Goal: Information Seeking & Learning: Understand process/instructions

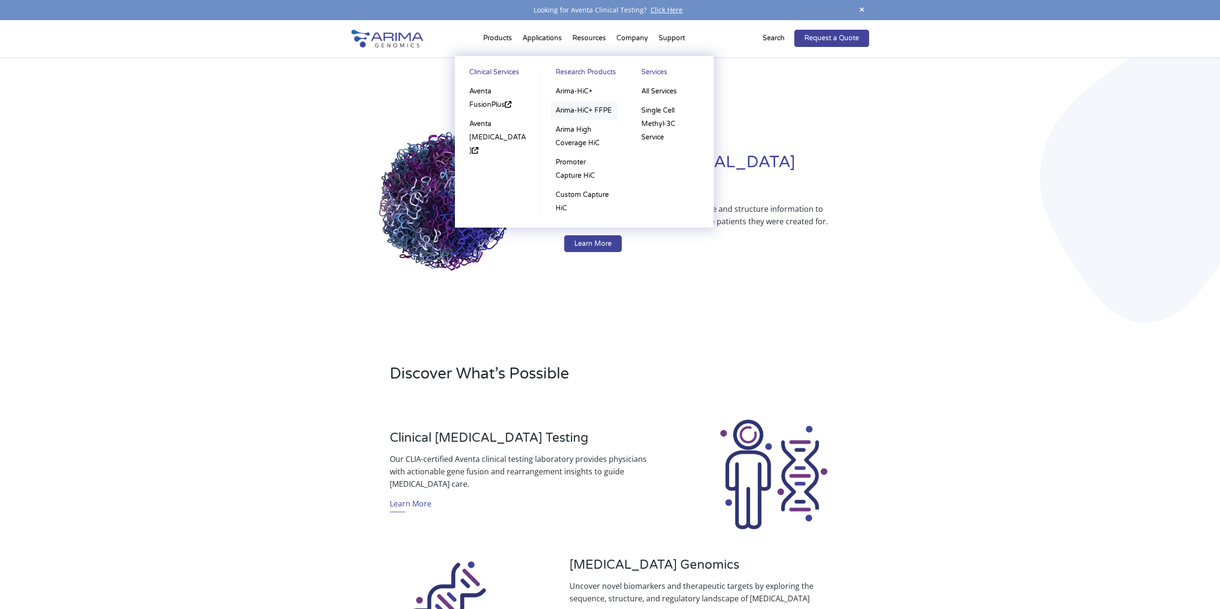
click at [578, 113] on link "Arima-HiC+ FFPE" at bounding box center [584, 110] width 67 height 19
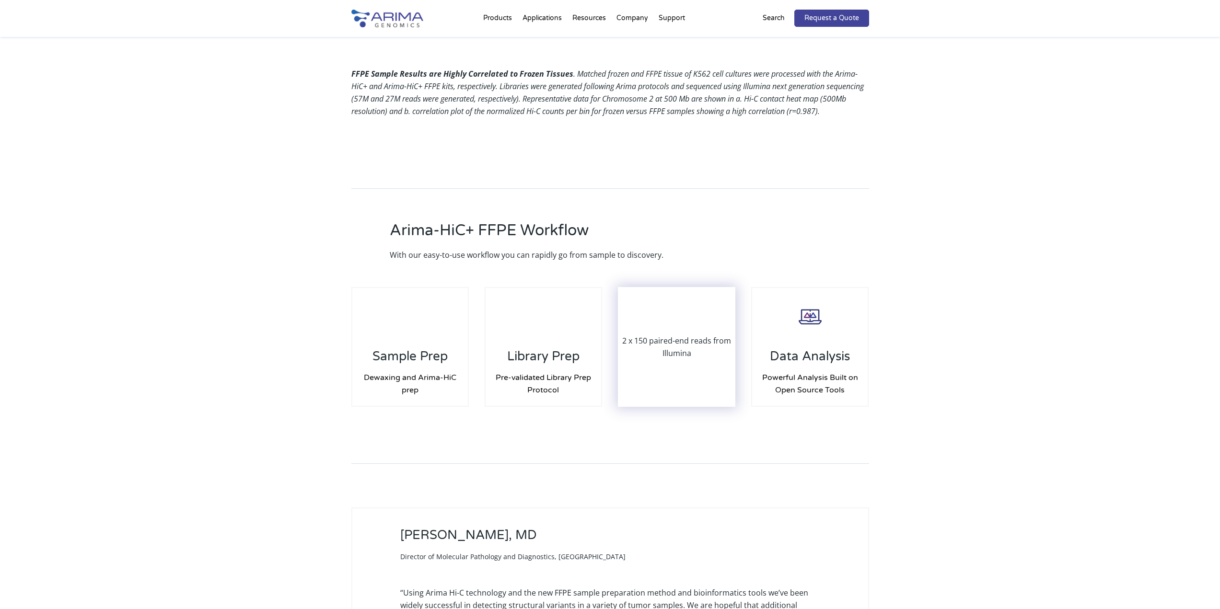
scroll to position [1112, 0]
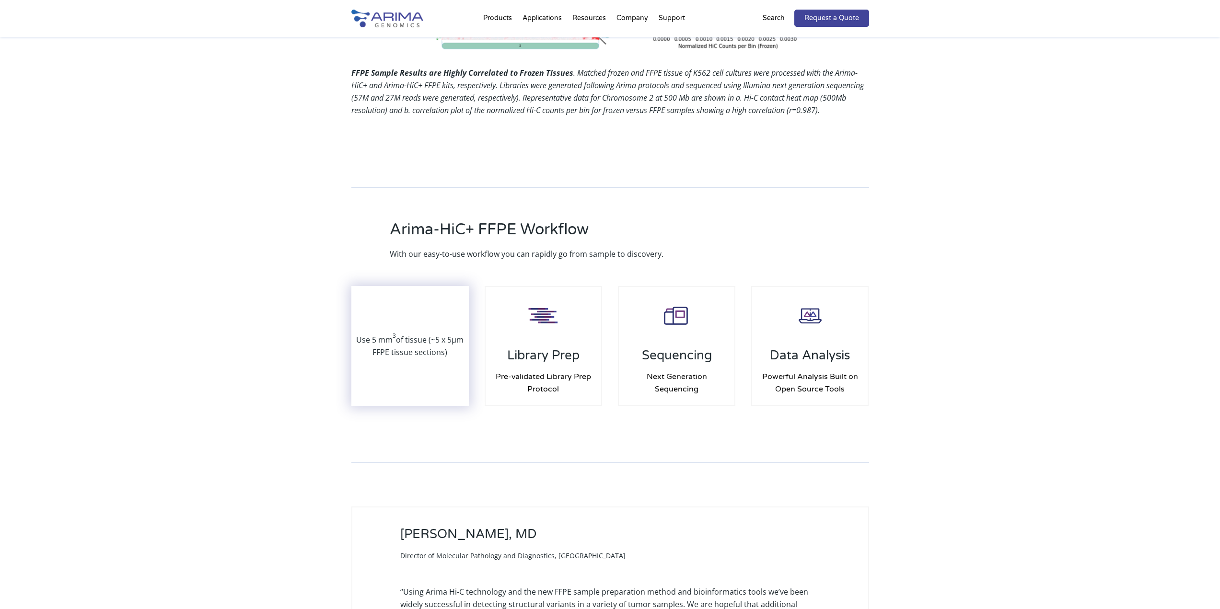
click at [429, 345] on p "Use 5 mm 3 of tissue (~5 x 5µm FFPE tissue sections)" at bounding box center [410, 346] width 116 height 25
click at [403, 334] on p "Use 5 mm 3 of tissue (~5 x 5µm FFPE tissue sections)" at bounding box center [410, 346] width 116 height 25
click at [394, 310] on div "Use 5 mm 3 of tissue (~5 x 5µm FFPE tissue sections)" at bounding box center [410, 346] width 116 height 118
click at [394, 311] on div "Use 5 mm 3 of tissue (~5 x 5µm FFPE tissue sections)" at bounding box center [410, 346] width 116 height 118
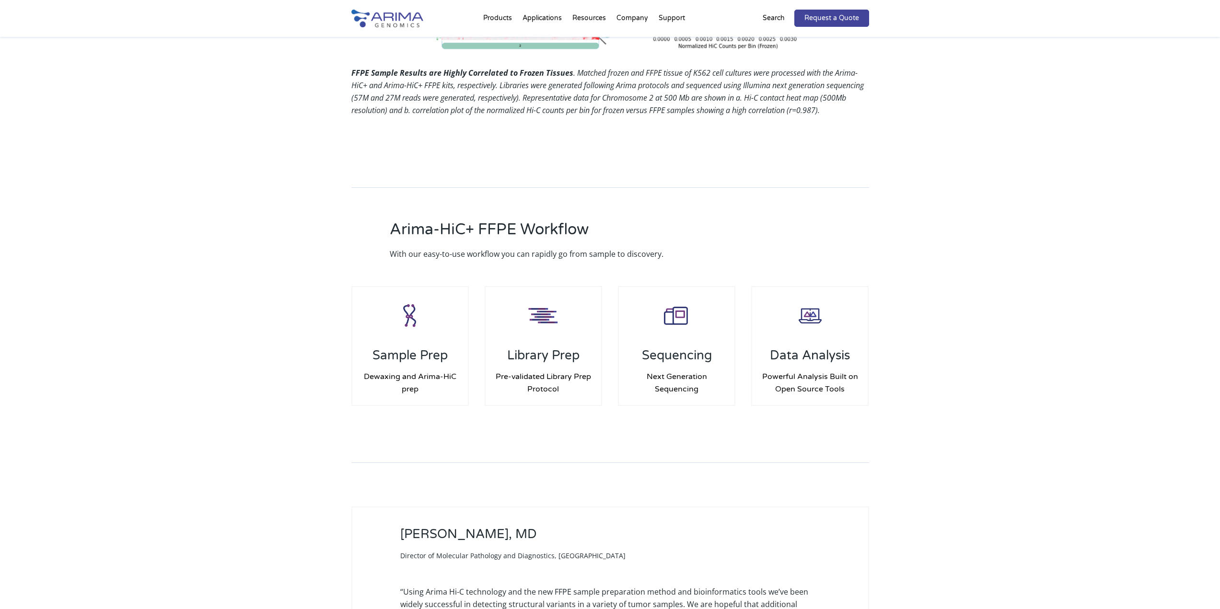
click at [293, 352] on div "Arima-HiC+ FFPE Workflow With our easy-to-use workflow you can rapidly go from …" at bounding box center [610, 298] width 1220 height 317
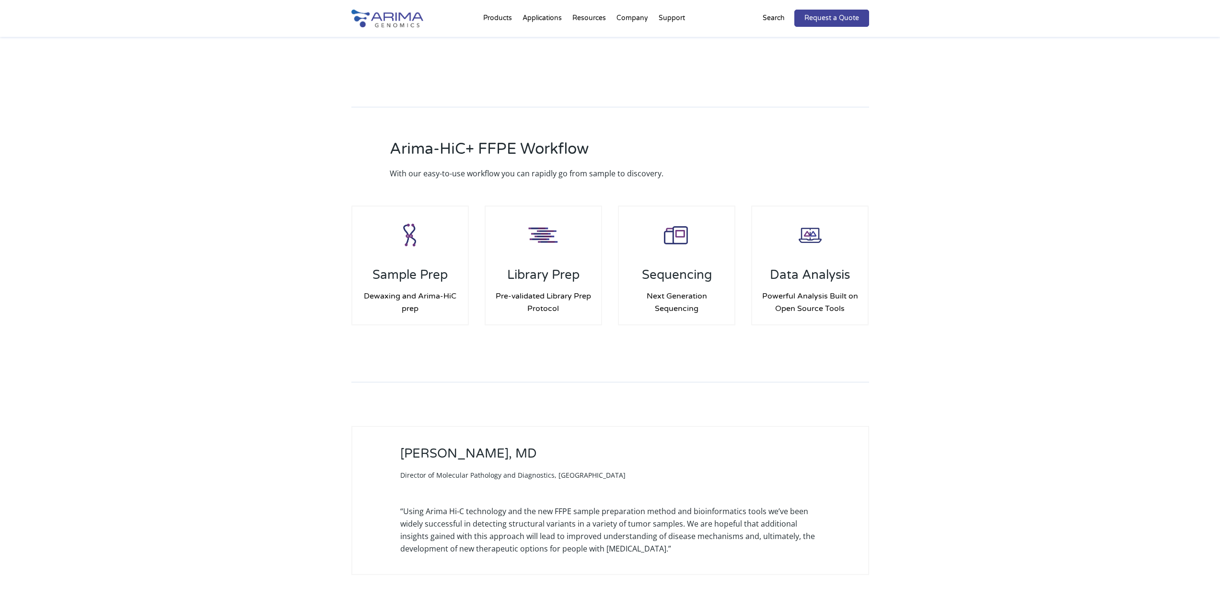
scroll to position [1189, 0]
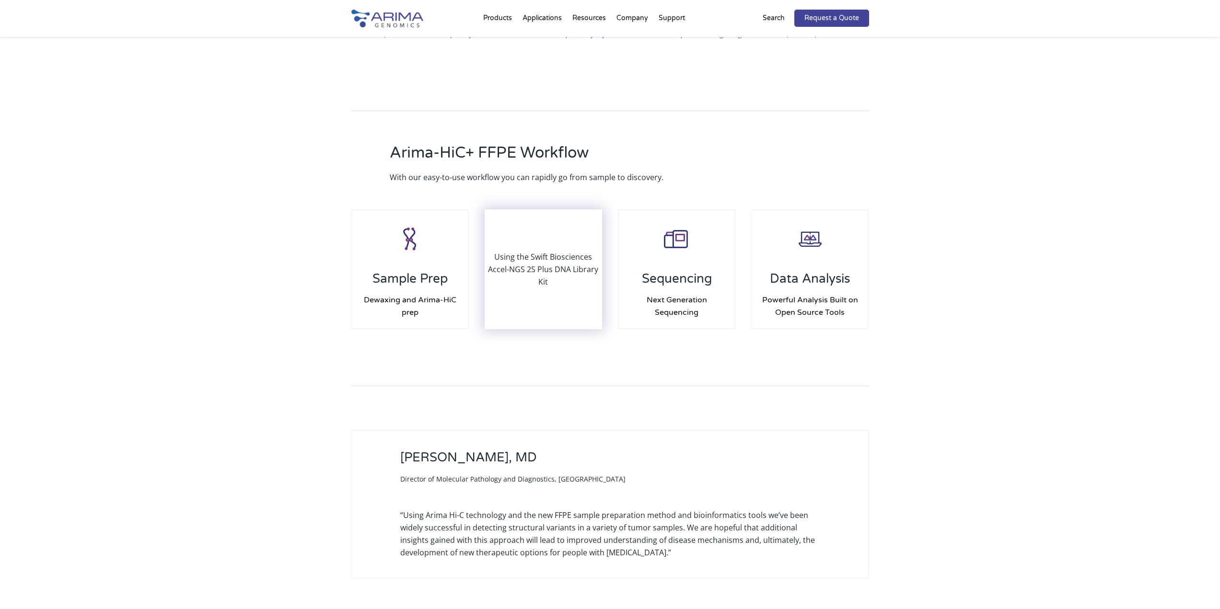
click at [546, 256] on p "Using the Swift Biosciences Accel-NGS 2S Plus DNA Library Kit" at bounding box center [544, 269] width 116 height 37
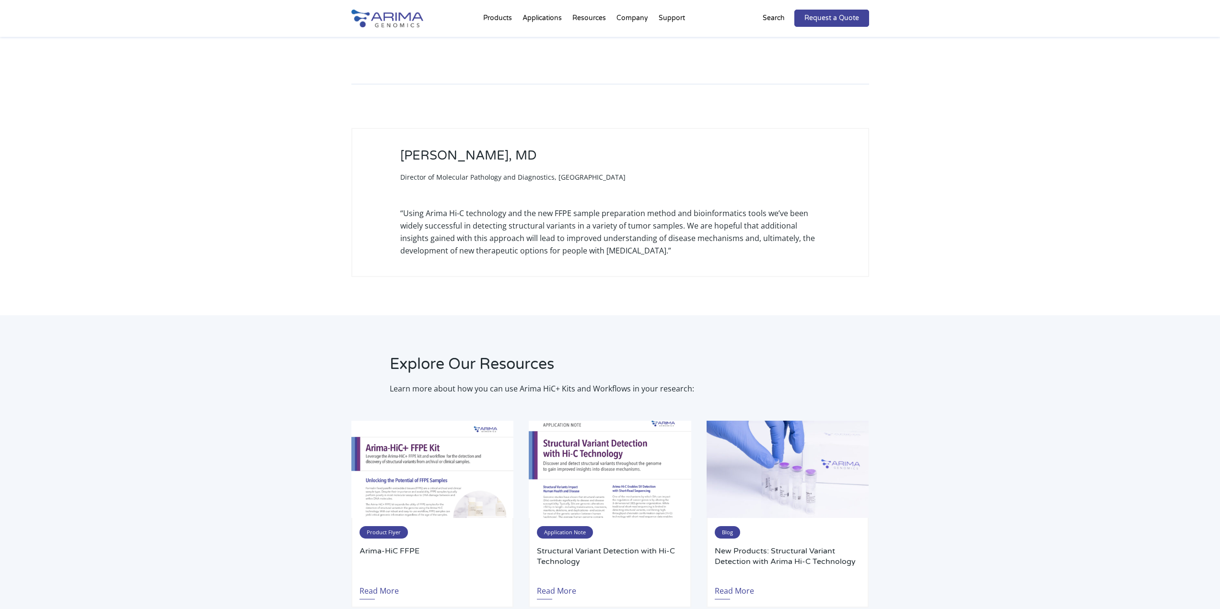
scroll to position [1496, 0]
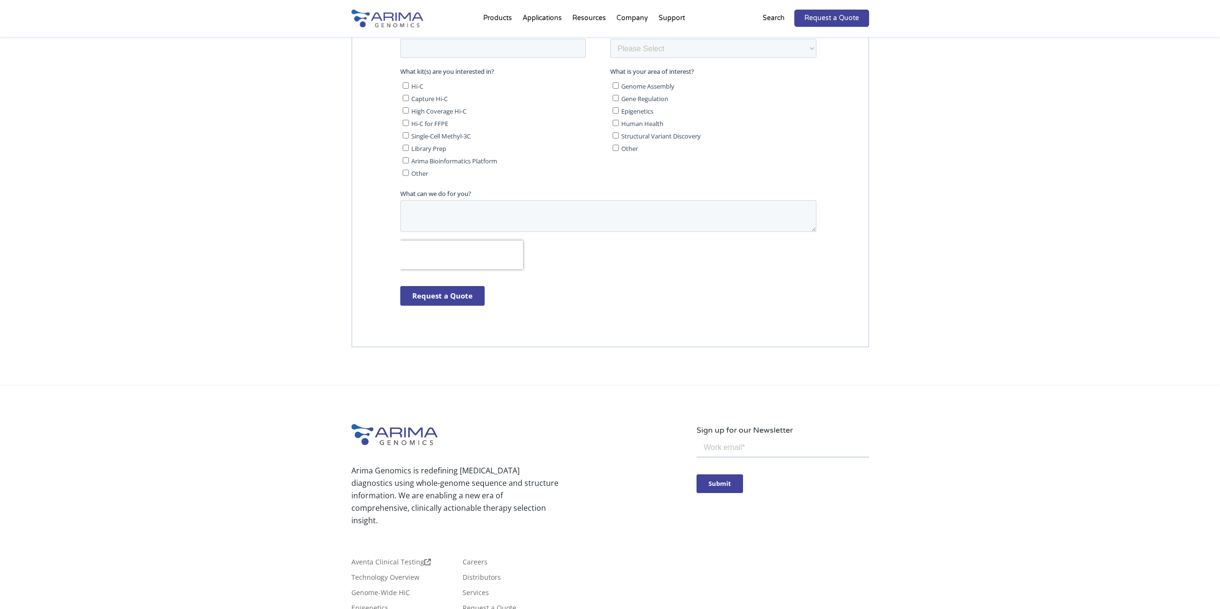
drag, startPoint x: 303, startPoint y: 356, endPoint x: 335, endPoint y: 357, distance: 32.1
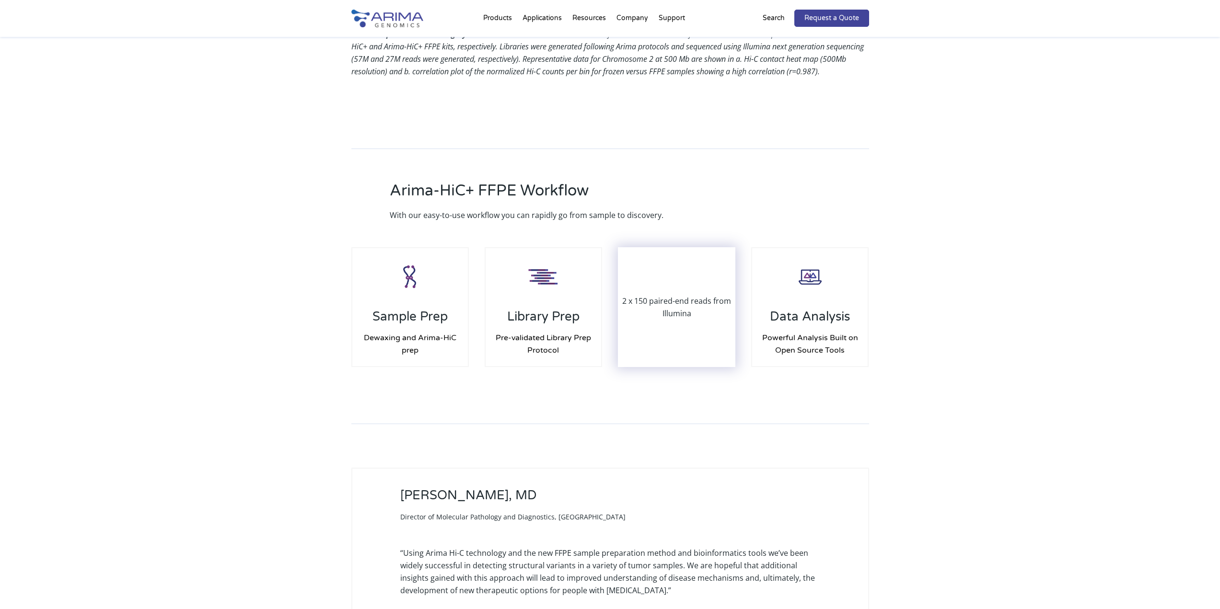
scroll to position [1151, 0]
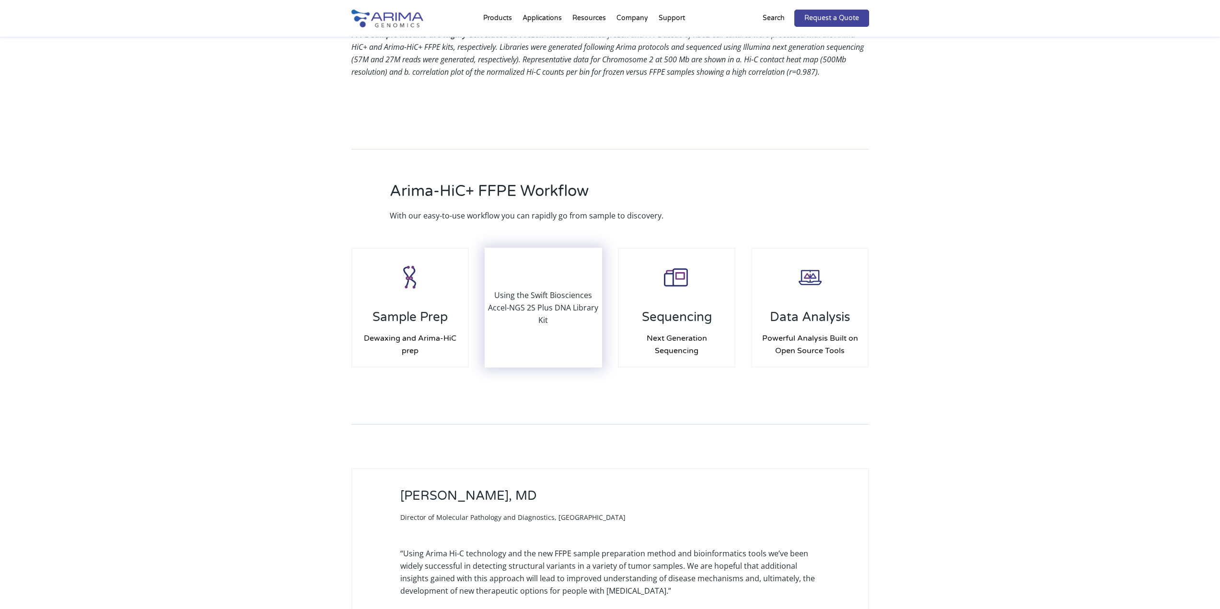
click at [532, 292] on p "Using the Swift Biosciences Accel-NGS 2S Plus DNA Library Kit" at bounding box center [544, 307] width 116 height 37
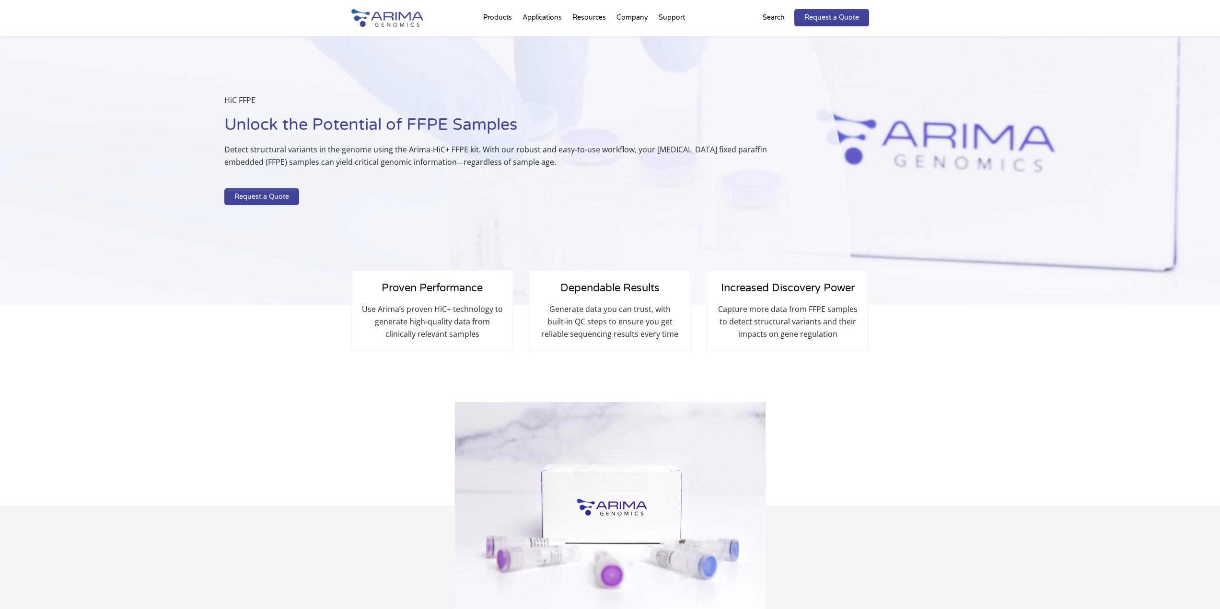
scroll to position [0, 0]
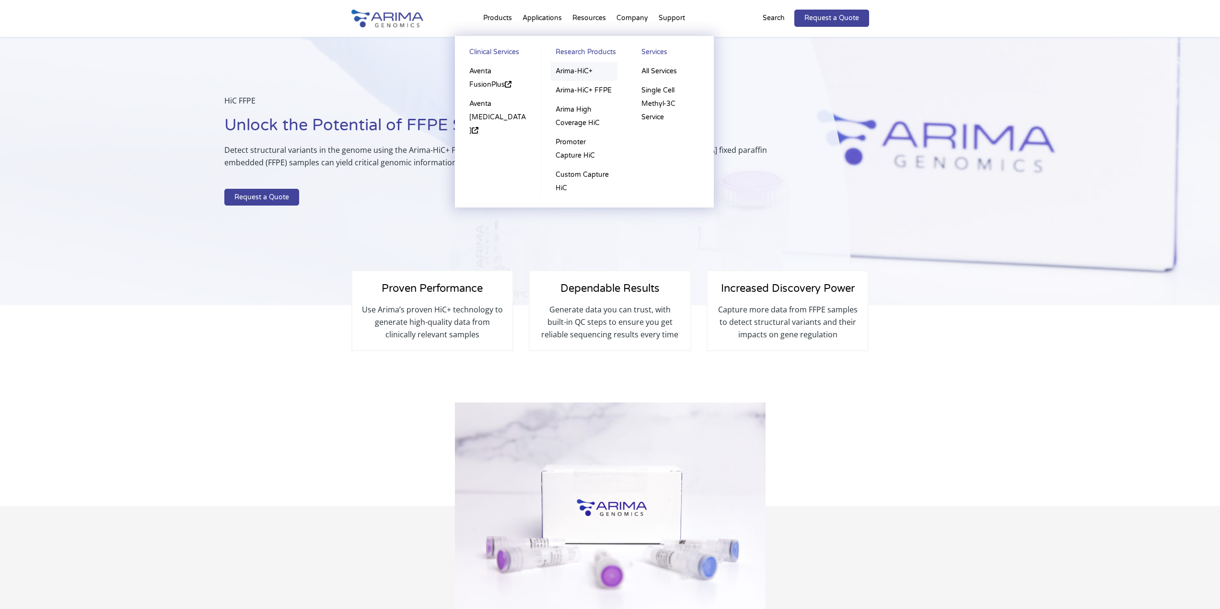
click at [569, 73] on link "Arima-HiC+" at bounding box center [584, 71] width 67 height 19
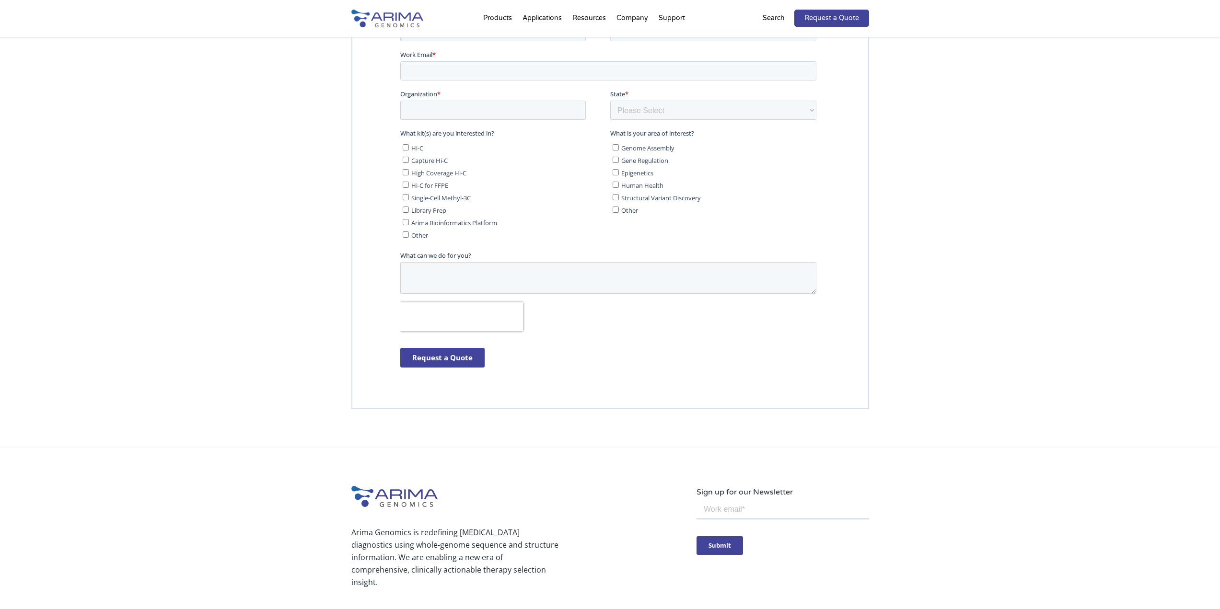
scroll to position [2643, 0]
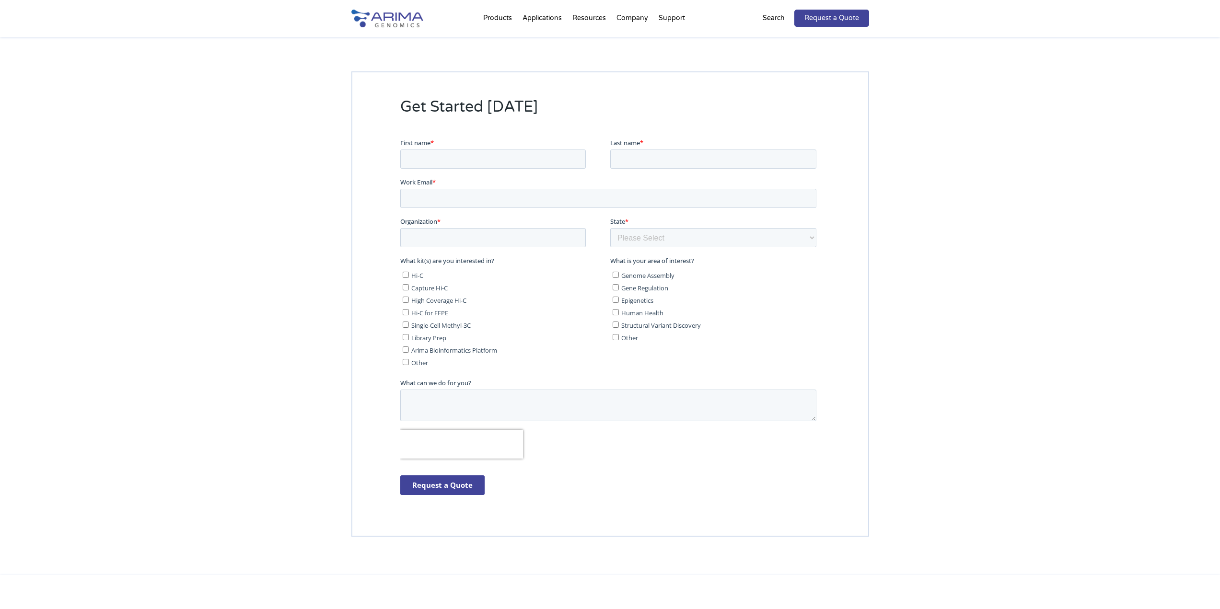
drag, startPoint x: 1028, startPoint y: 590, endPoint x: 633, endPoint y: 434, distance: 424.7
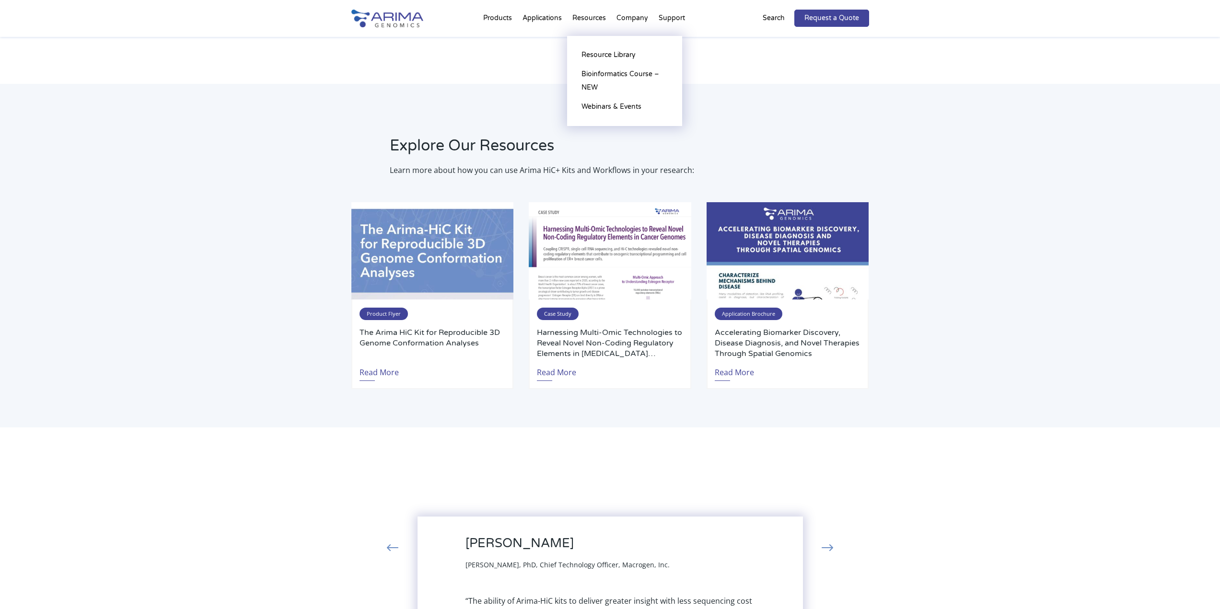
scroll to position [0, 0]
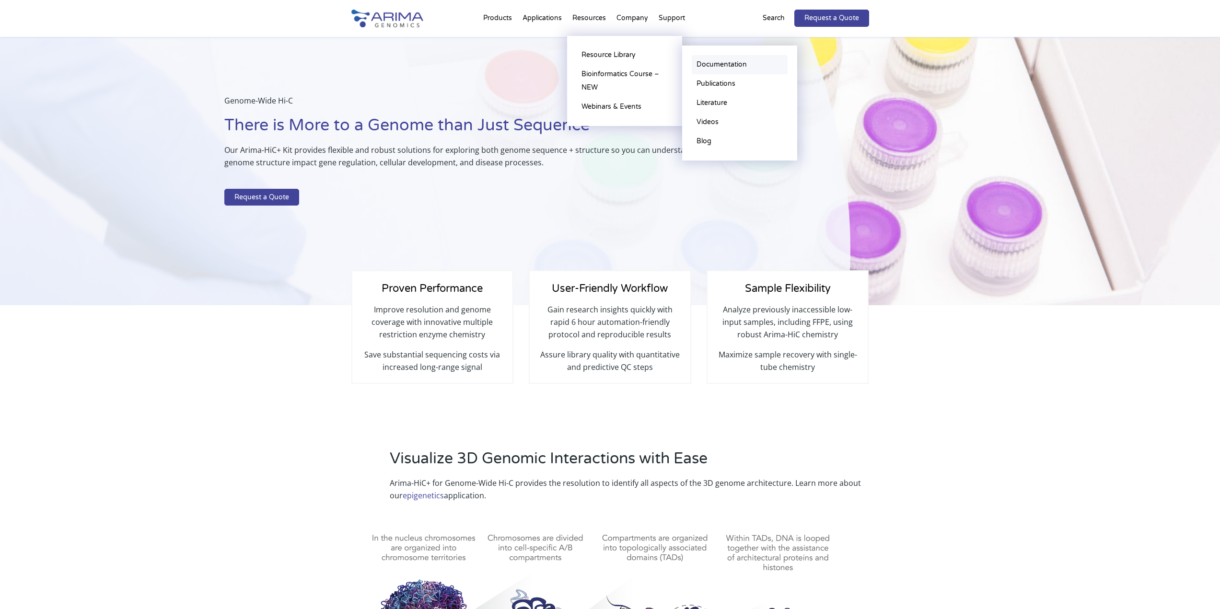
click at [719, 64] on link "Documentation" at bounding box center [740, 64] width 96 height 19
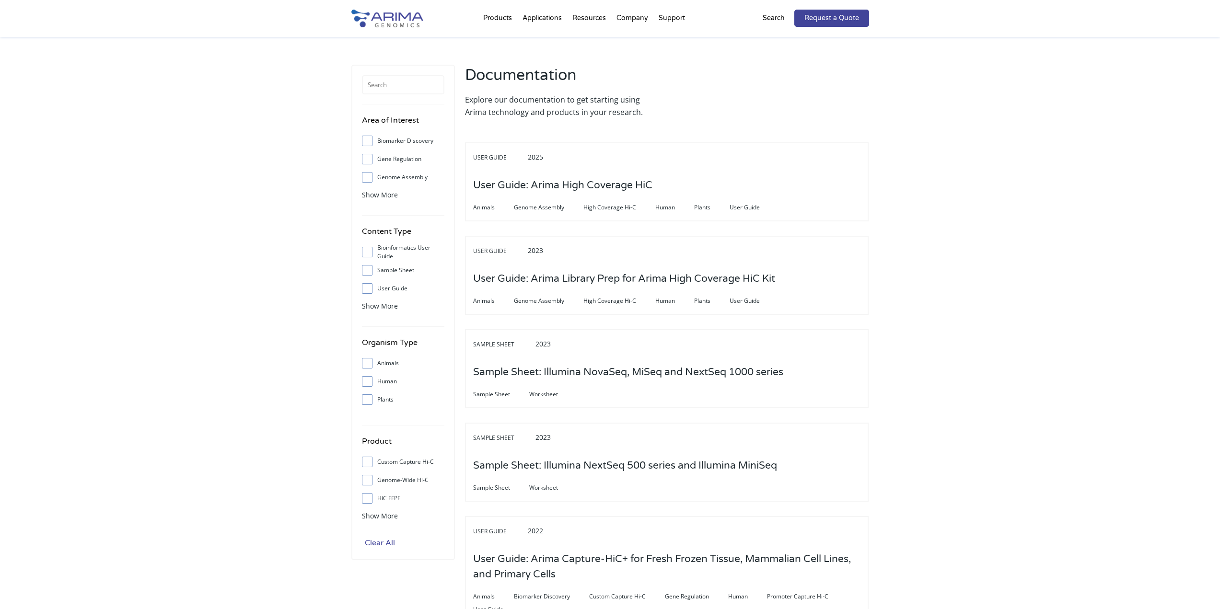
click at [374, 546] on input "Clear All" at bounding box center [380, 543] width 36 height 13
click at [374, 517] on span "Show More" at bounding box center [380, 516] width 36 height 9
click at [372, 306] on span "Show More" at bounding box center [380, 306] width 36 height 9
click at [365, 310] on input "Worksheet" at bounding box center [367, 307] width 6 height 6
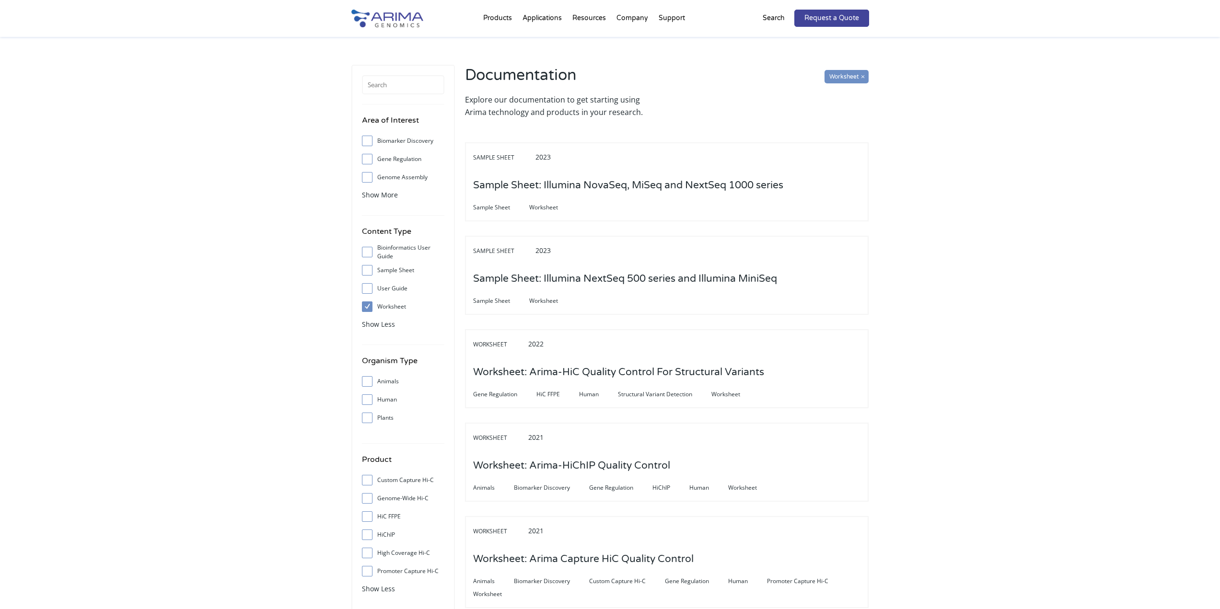
click at [365, 310] on input "Worksheet" at bounding box center [367, 307] width 6 height 6
checkbox input "false"
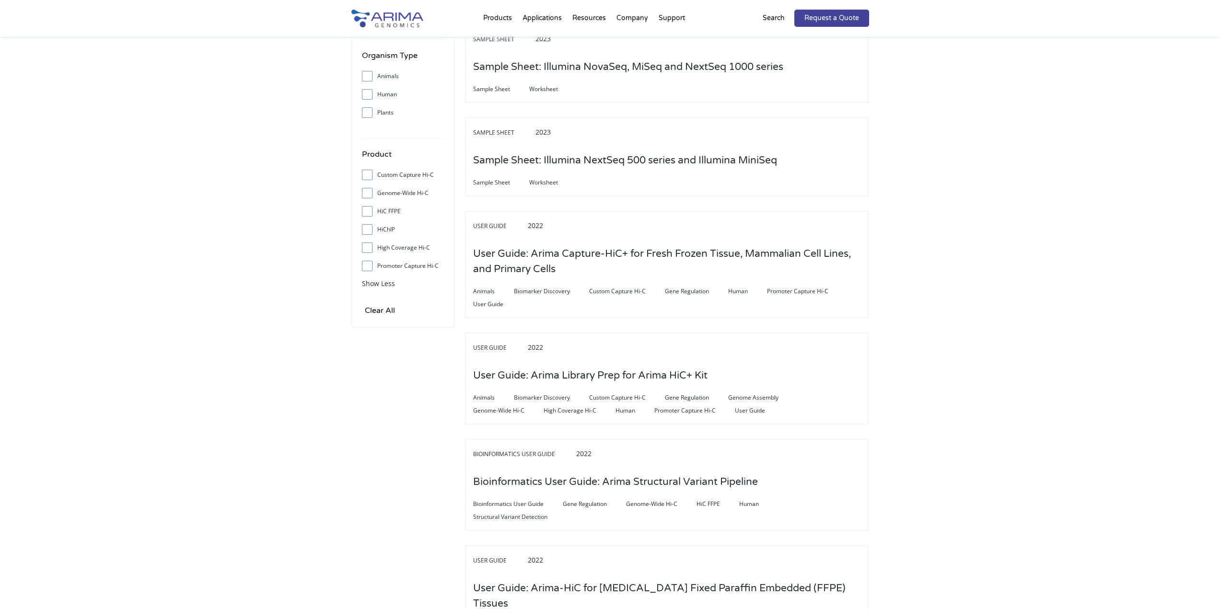
scroll to position [345, 0]
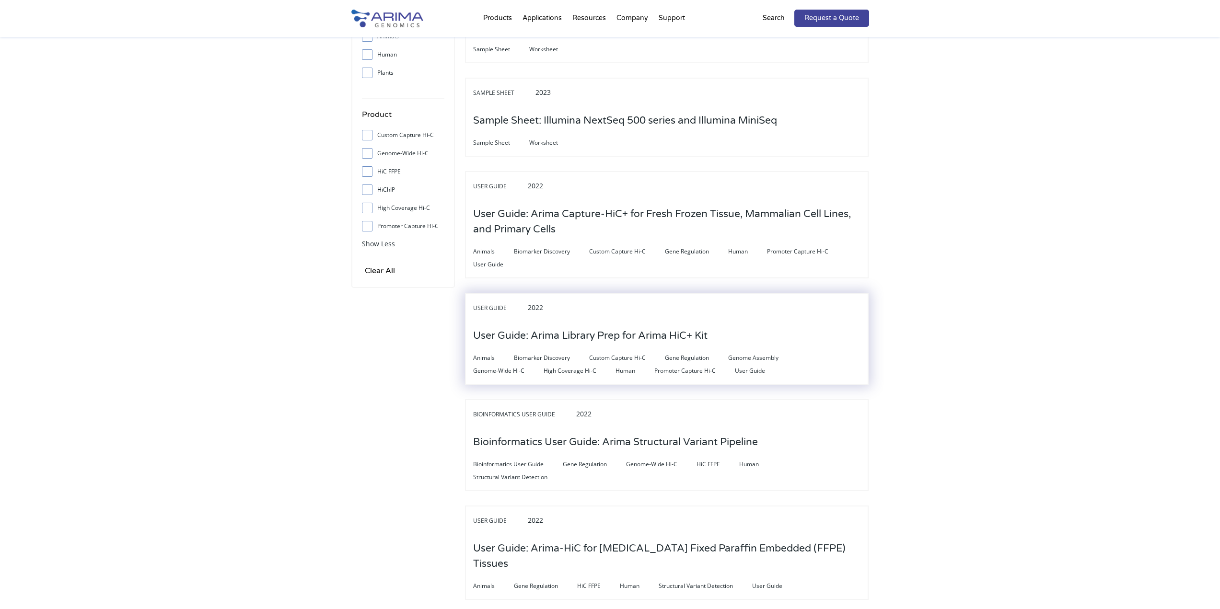
click at [551, 340] on h3 "User Guide: Arima Library Prep for Arima HiC+ Kit" at bounding box center [590, 336] width 234 height 30
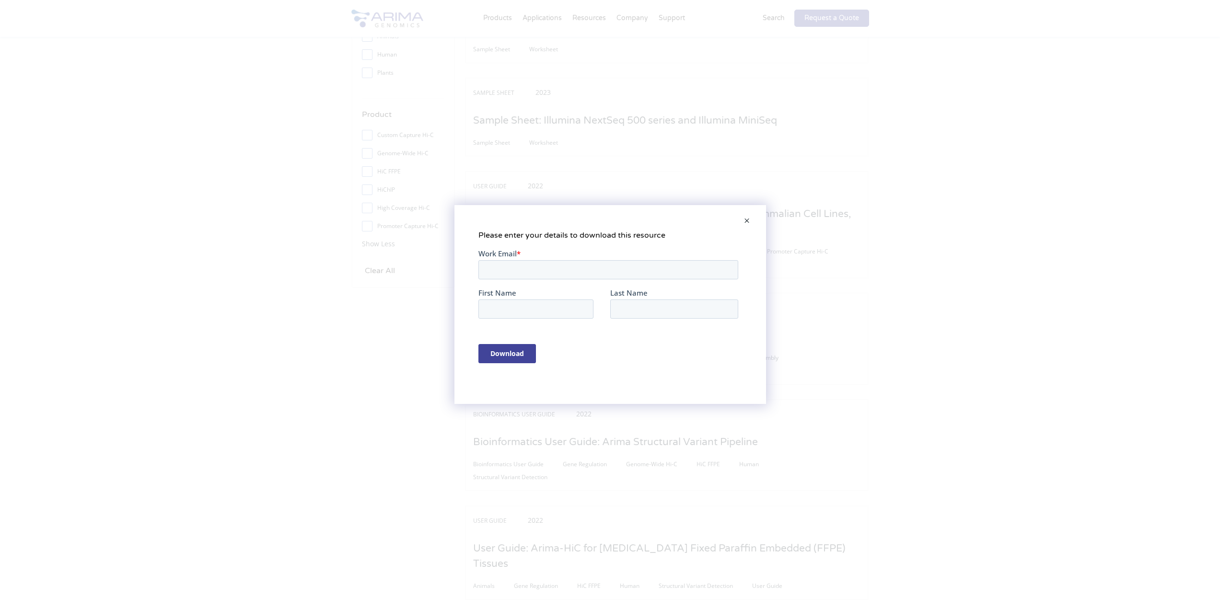
scroll to position [0, 0]
click at [745, 220] on span at bounding box center [746, 221] width 19 height 23
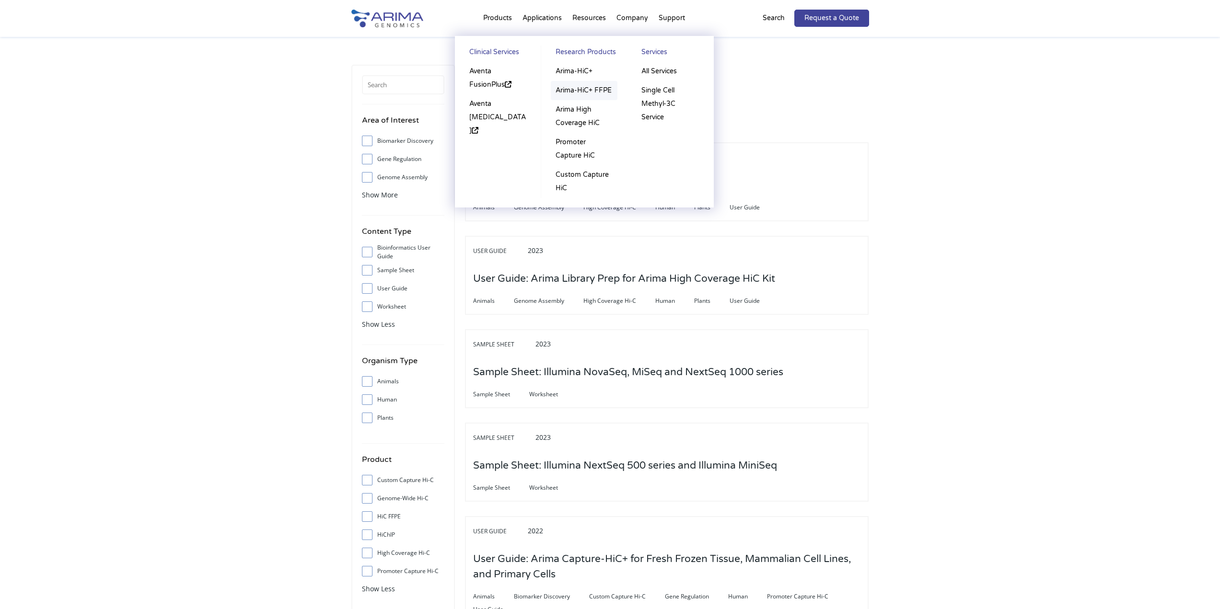
click at [572, 93] on link "Arima-HiC+ FFPE" at bounding box center [584, 90] width 67 height 19
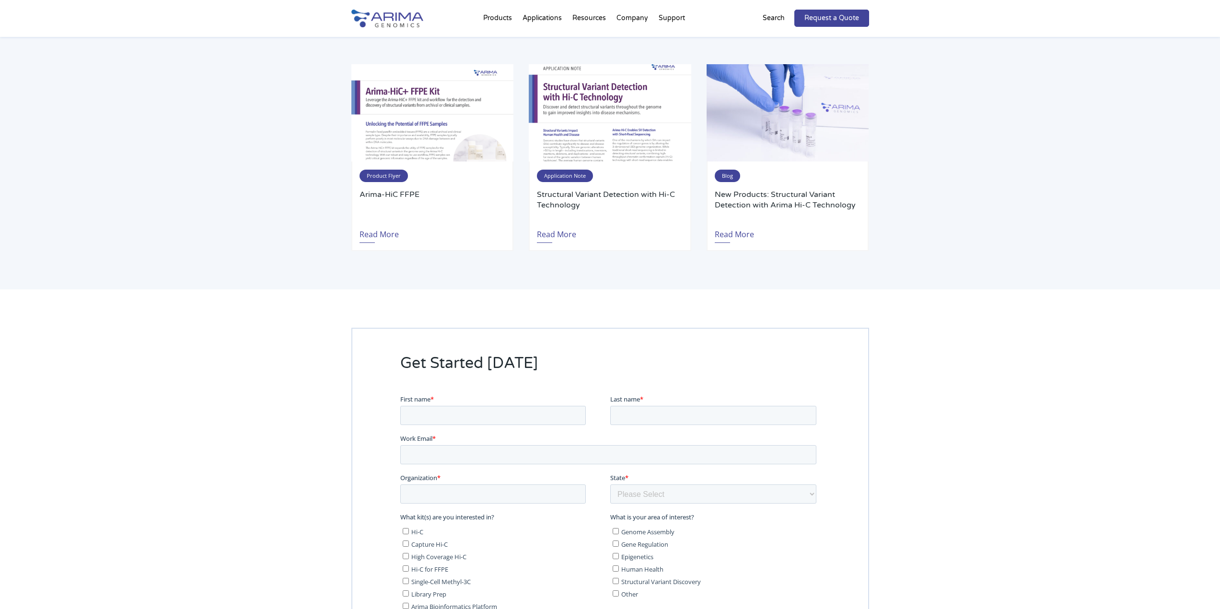
scroll to position [1660, 0]
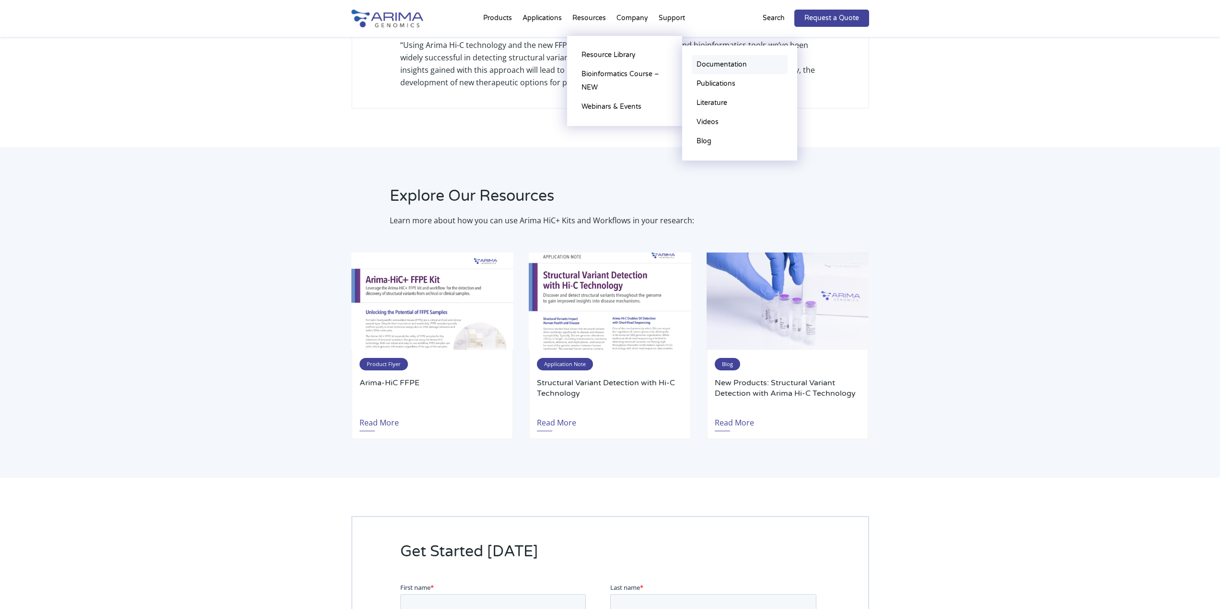
click at [716, 65] on link "Documentation" at bounding box center [740, 64] width 96 height 19
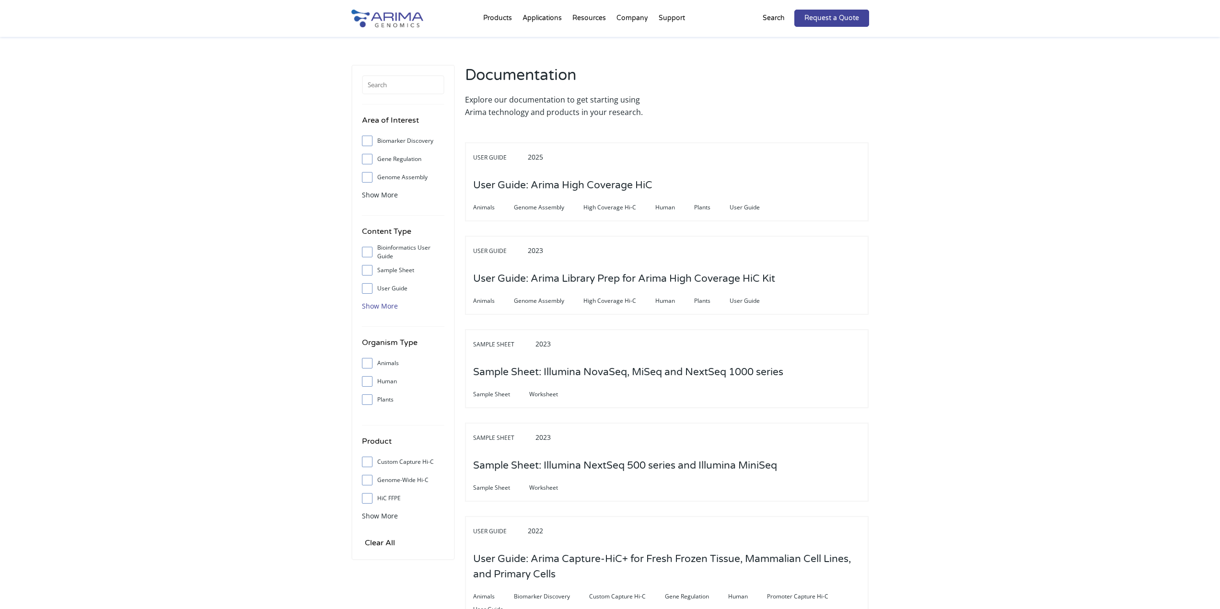
click at [389, 308] on span "Show More" at bounding box center [380, 306] width 36 height 9
click at [398, 291] on label "User Guide" at bounding box center [403, 288] width 82 height 14
click at [370, 291] on input "User Guide" at bounding box center [367, 288] width 6 height 6
checkbox input "true"
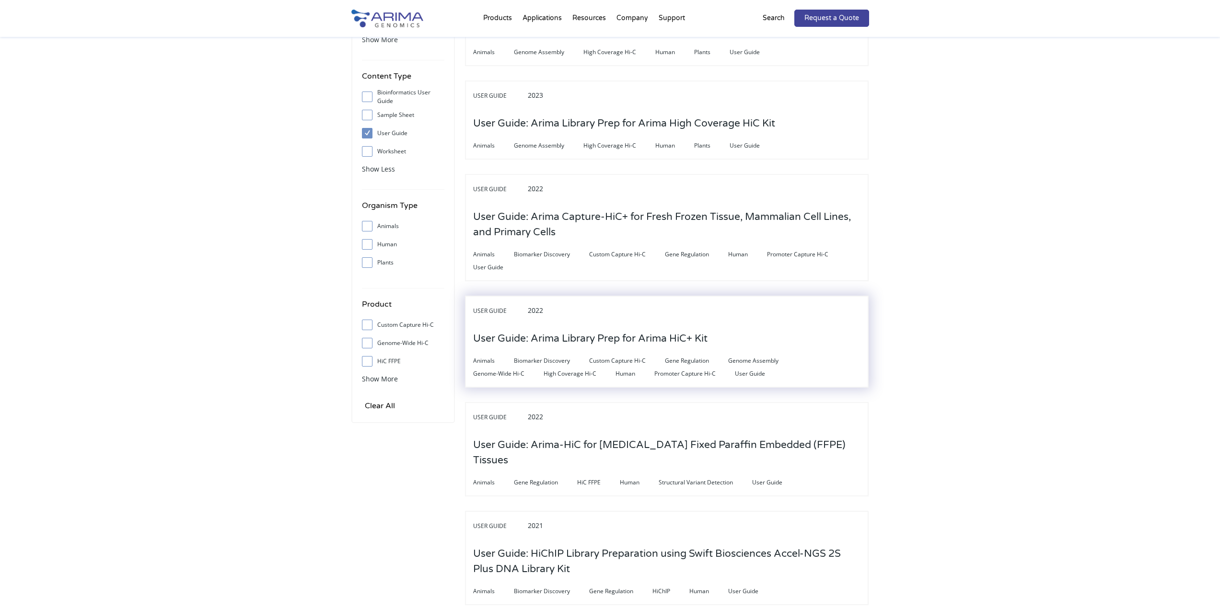
scroll to position [192, 0]
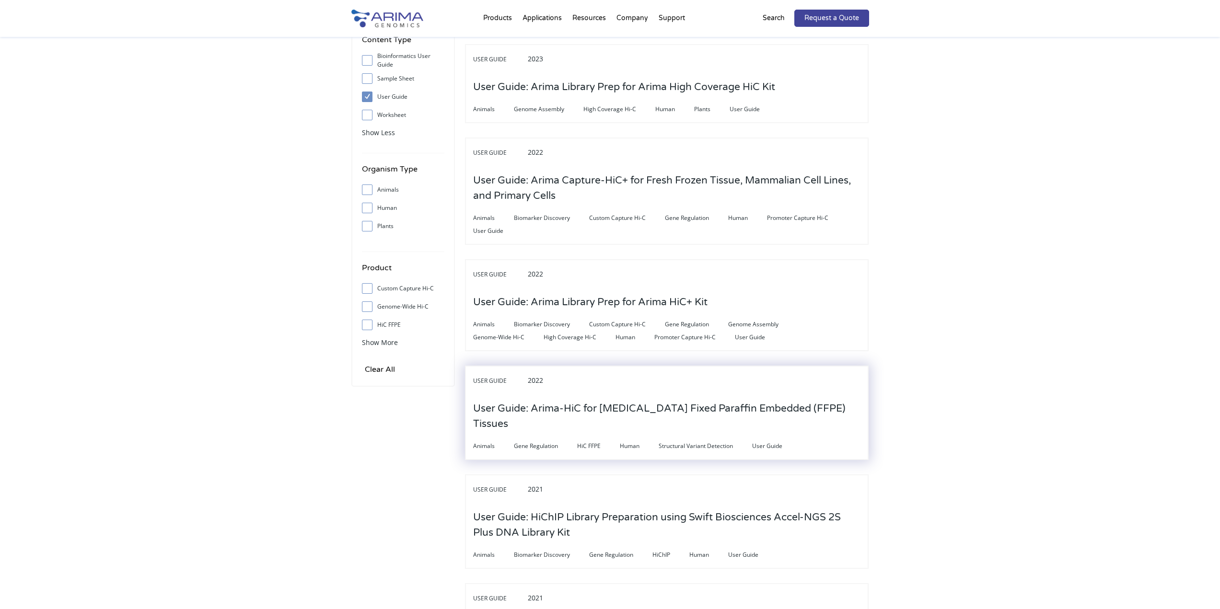
click at [602, 415] on h3 "User Guide: Arima-HiC for [MEDICAL_DATA] Fixed Paraffin Embedded (FFPE) Tissues" at bounding box center [666, 416] width 387 height 45
